Goal: Find specific page/section: Find specific page/section

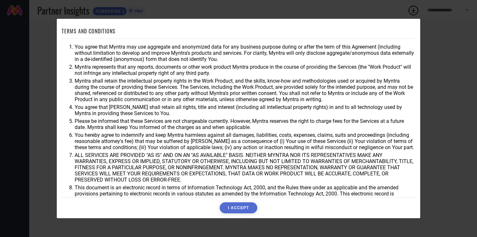
click at [235, 204] on button "I ACCEPT" at bounding box center [238, 208] width 37 height 11
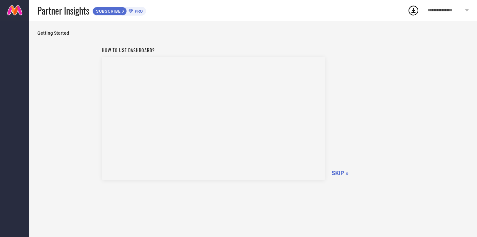
click at [441, 8] on span "**********" at bounding box center [446, 11] width 36 height 6
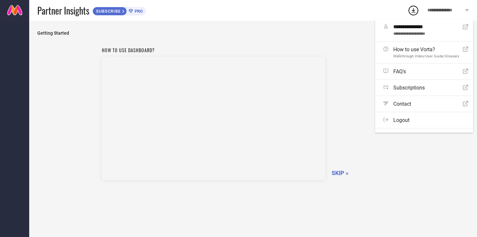
click at [333, 171] on span "SKIP »" at bounding box center [340, 173] width 17 height 7
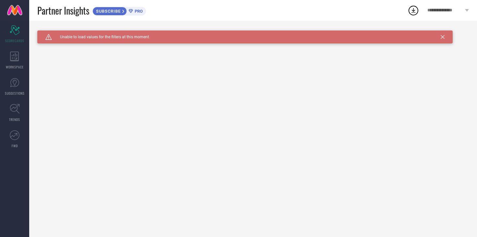
click at [135, 9] on span "PRO" at bounding box center [138, 11] width 10 height 5
